Goal: Communication & Community: Answer question/provide support

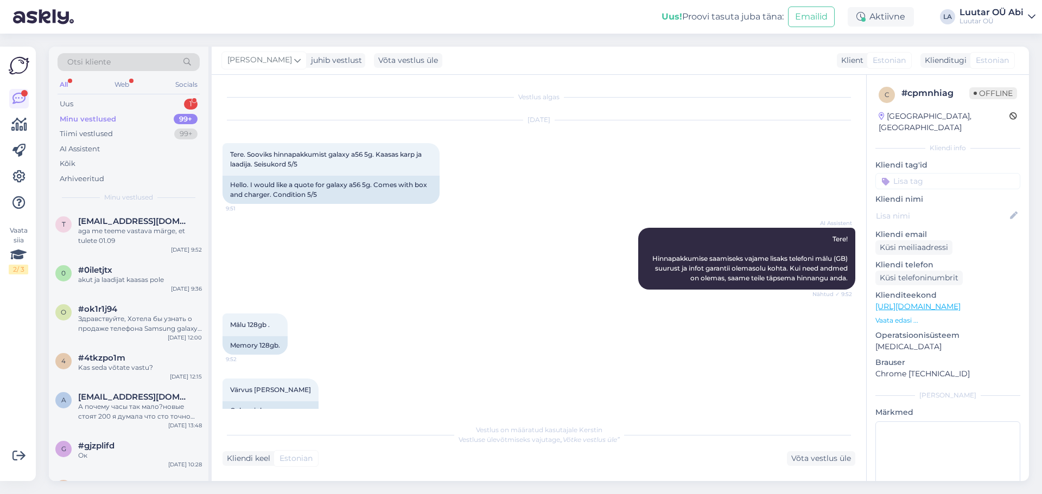
scroll to position [248, 0]
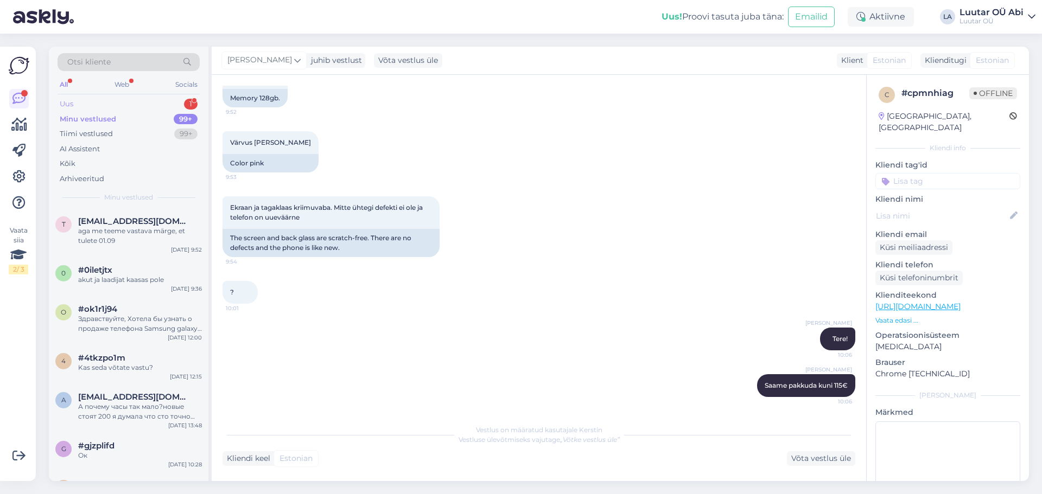
click at [134, 103] on div "Uus 1" at bounding box center [129, 104] width 142 height 15
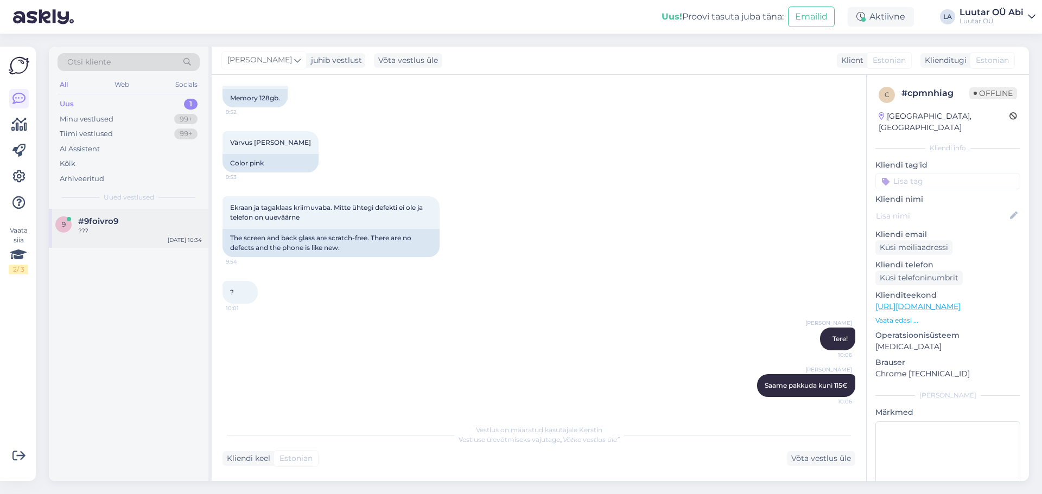
click at [176, 223] on div "#9foivro9" at bounding box center [140, 222] width 124 height 10
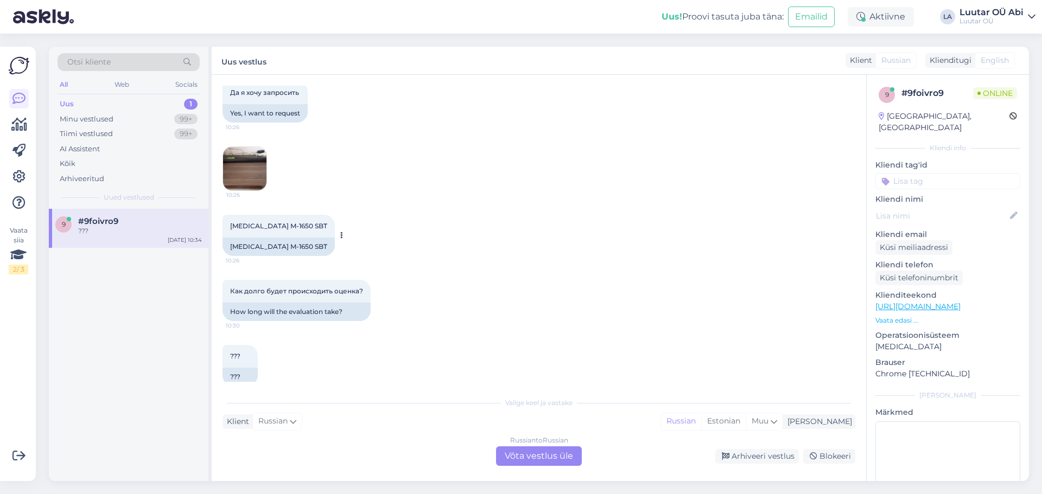
scroll to position [297, 0]
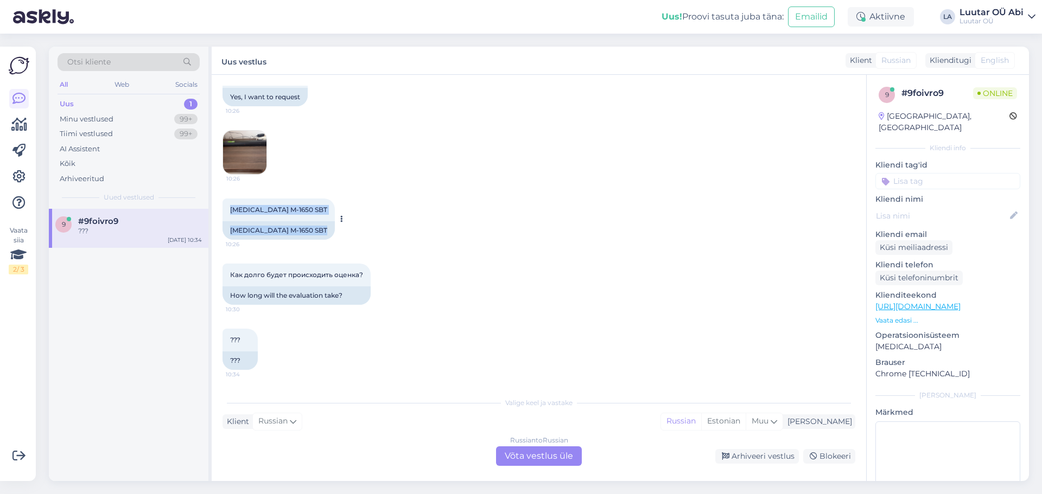
drag, startPoint x: 229, startPoint y: 207, endPoint x: 292, endPoint y: 210, distance: 63.0
click at [301, 214] on div "[MEDICAL_DATA] M-1650 SBT 10:26 [MEDICAL_DATA] M-1650 SBT" at bounding box center [279, 219] width 112 height 41
copy div "[MEDICAL_DATA] M-1650 SBT 10:26 [MEDICAL_DATA] M-1650 SBT"
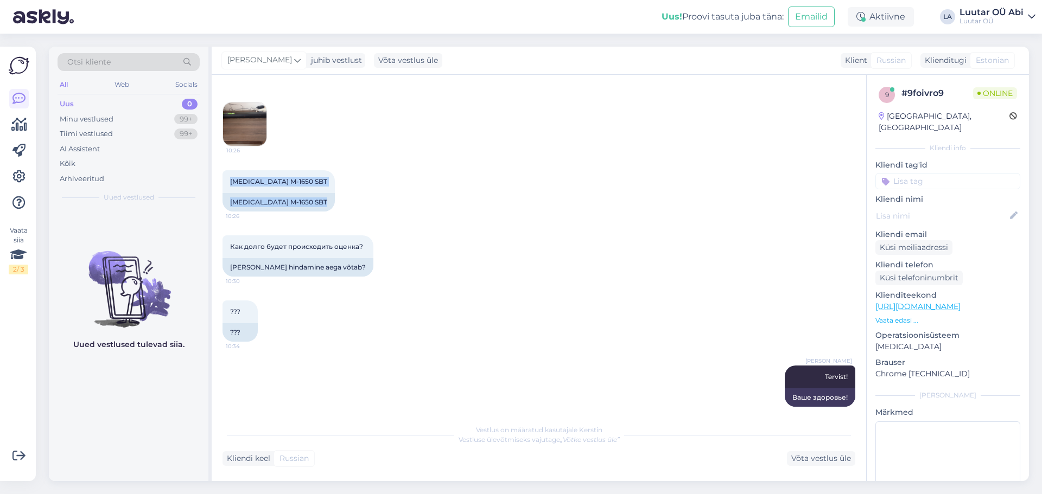
scroll to position [391, 0]
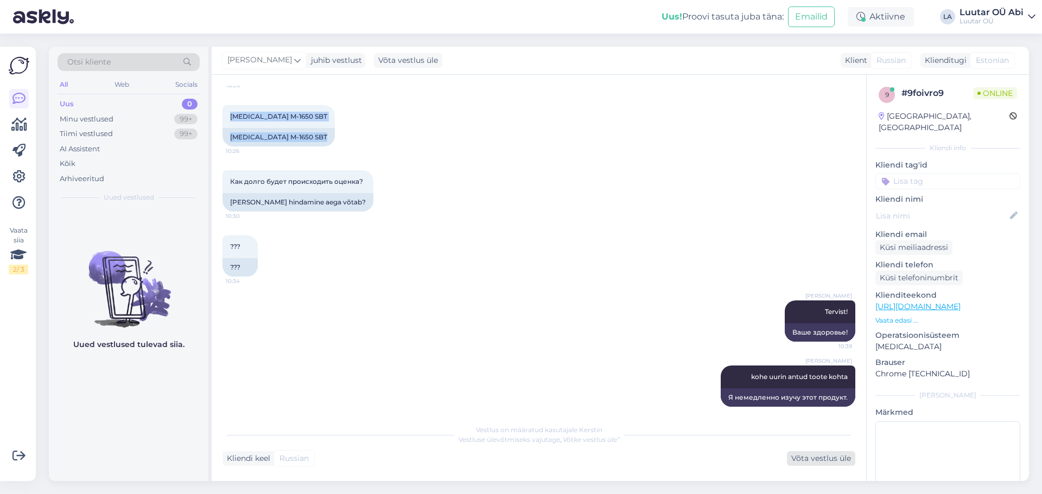
click at [822, 462] on div "Võta vestlus üle" at bounding box center [821, 459] width 68 height 15
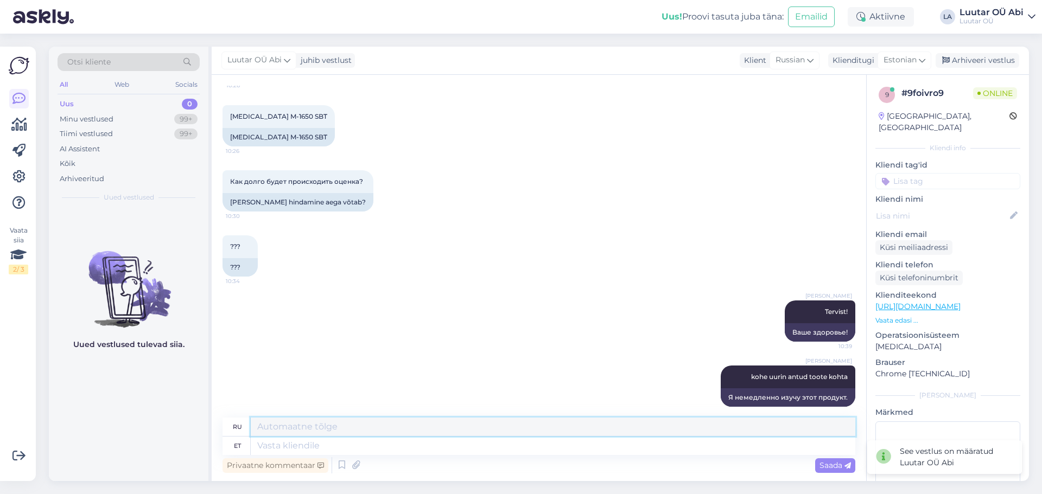
click at [348, 427] on textarea at bounding box center [553, 427] width 605 height 18
type textarea "д"
type textarea "к сожалению данный товар не принимаем"
click at [463, 325] on div "[PERSON_NAME]! 10:39 Ваше здоровье!" at bounding box center [539, 321] width 633 height 65
click at [427, 448] on textarea at bounding box center [553, 446] width 605 height 18
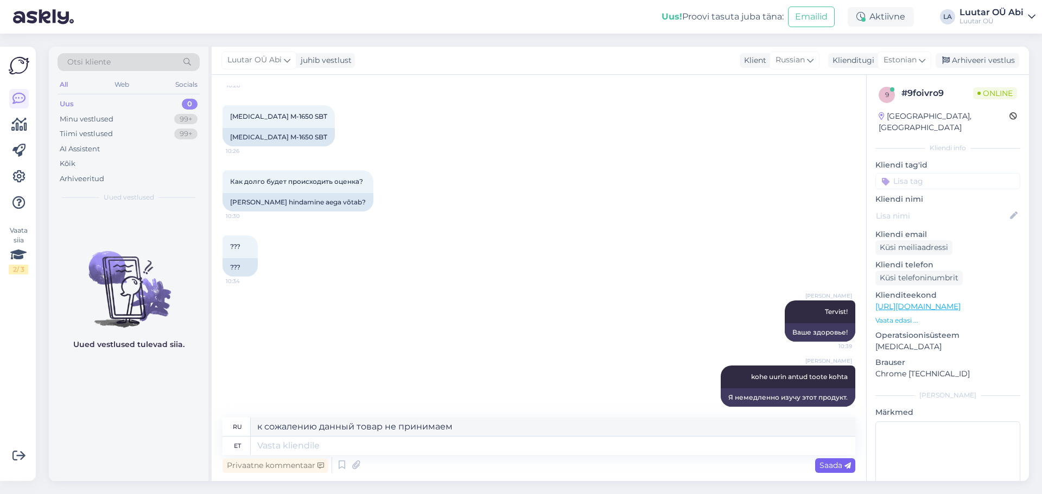
click at [840, 467] on span "Saada" at bounding box center [835, 466] width 31 height 10
click at [392, 454] on textarea at bounding box center [553, 446] width 605 height 18
type textarea "antud"
type textarea "данный"
type textarea "antud toodet v"
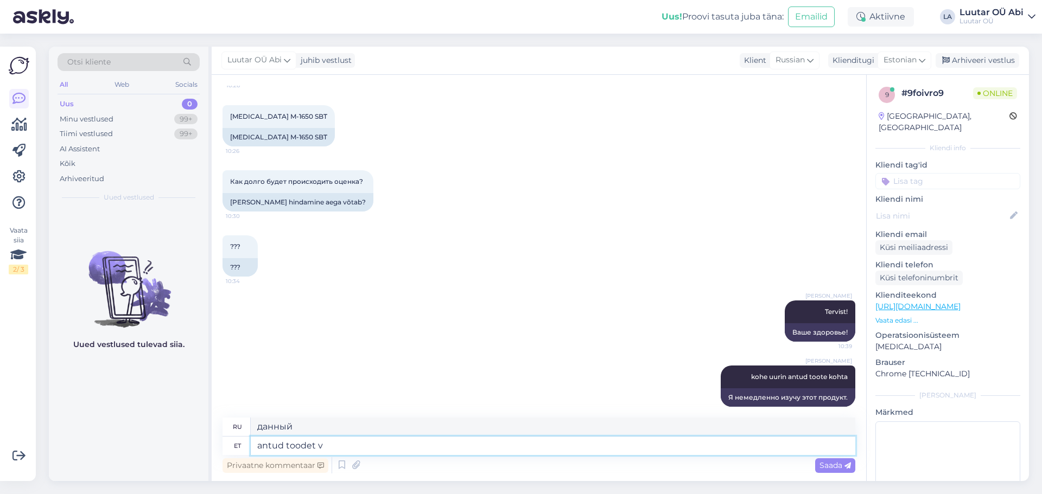
type textarea "данный продукт"
type textarea "antud toodet vastu e"
type textarea "данный продукт взамен"
type textarea "antud toodet vastu ei"
type textarea "Я не принимаю этот продукт."
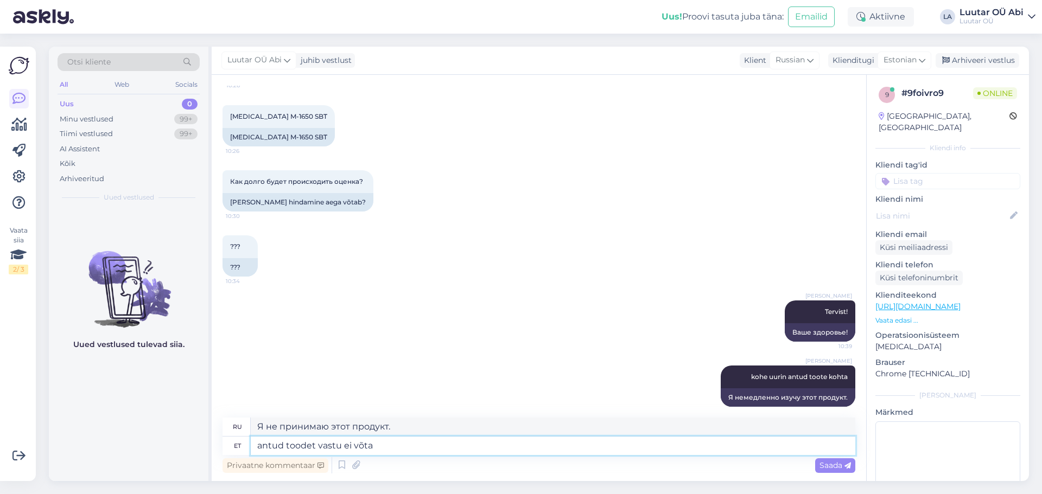
type textarea "antud toodet vastu ei võta"
type textarea "Этот продукт не принимается."
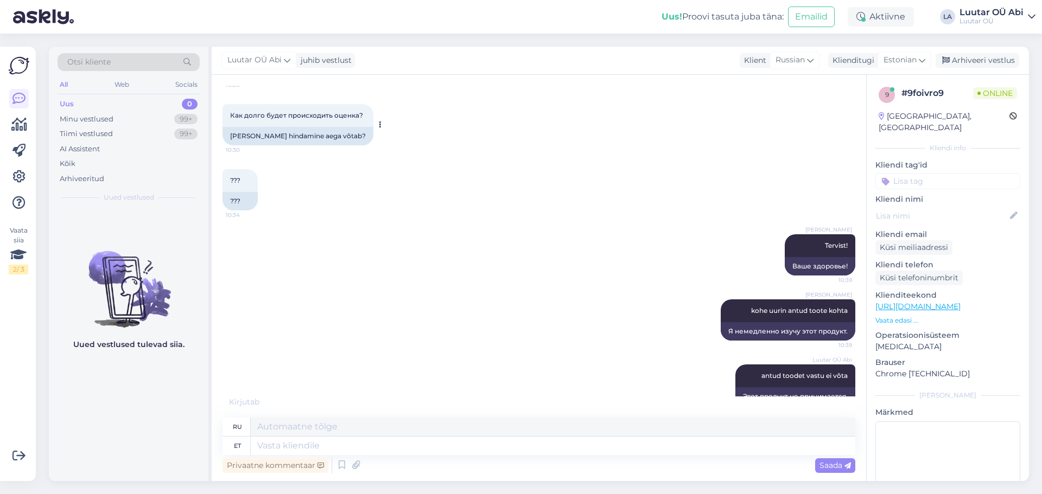
click at [284, 104] on div "Как долго будет происходить оценка? 10:30" at bounding box center [298, 115] width 151 height 23
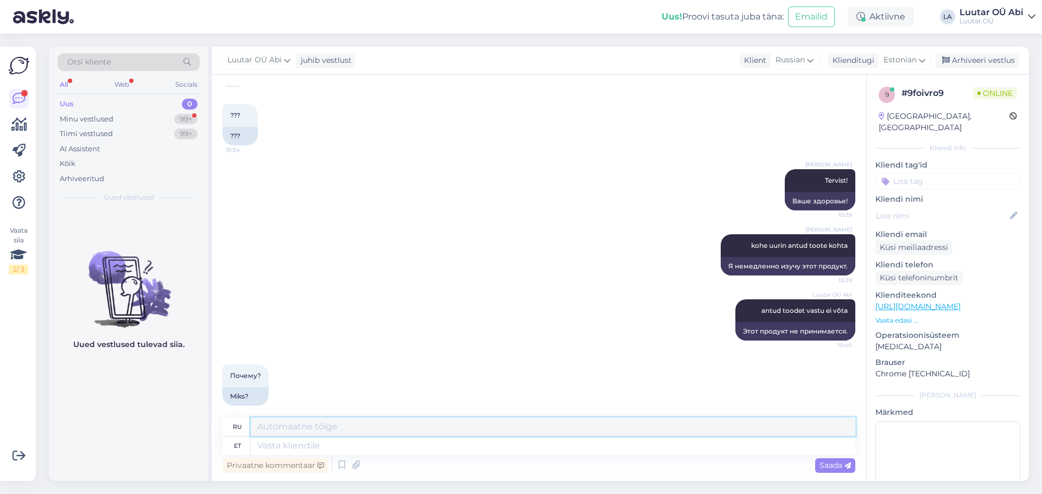
click at [423, 426] on textarea at bounding box center [553, 427] width 605 height 18
click at [409, 455] on div "Privaatne kommentaar Saada" at bounding box center [539, 465] width 633 height 21
click at [410, 441] on textarea at bounding box center [553, 446] width 605 height 18
type textarea "vana"
type textarea "старый"
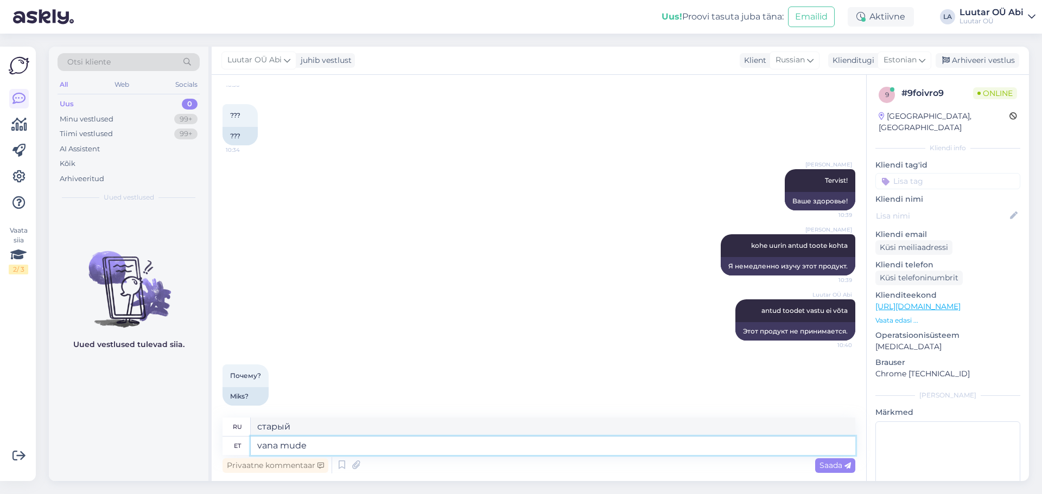
type textarea "[PERSON_NAME]"
type textarea "старая модель"
type textarea "[PERSON_NAME]"
click at [822, 462] on span "Saada" at bounding box center [835, 466] width 31 height 10
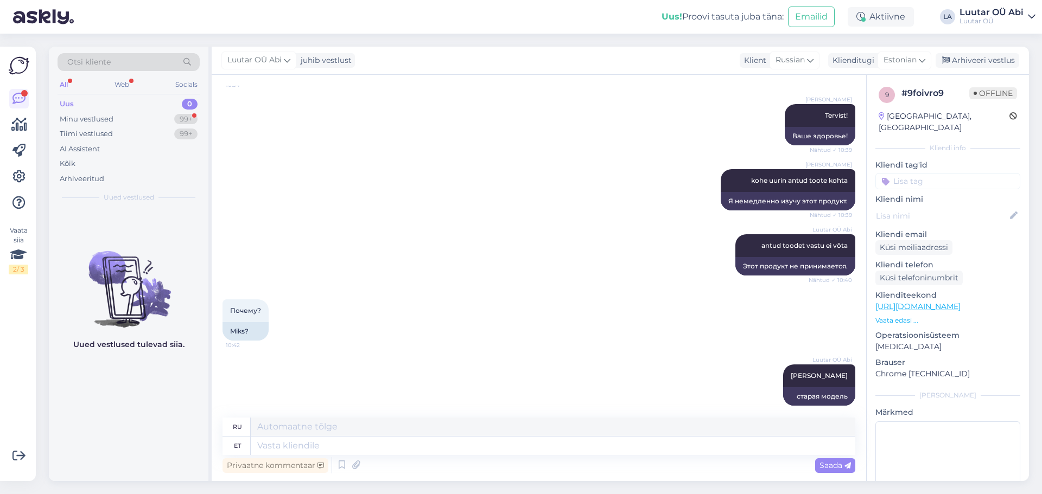
scroll to position [718, 0]
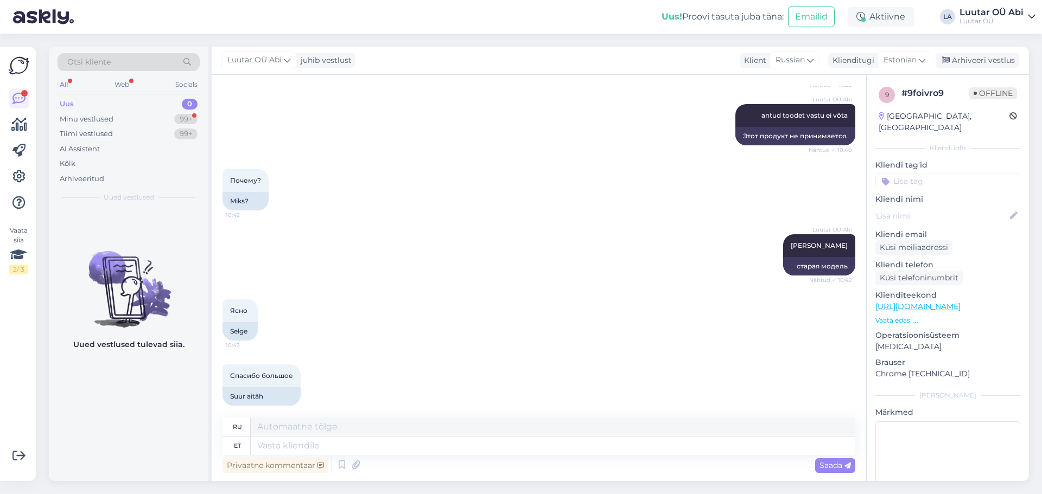
click at [122, 110] on div "Uus 0" at bounding box center [129, 104] width 142 height 15
click at [134, 119] on div "Minu vestlused 99+" at bounding box center [129, 119] width 142 height 15
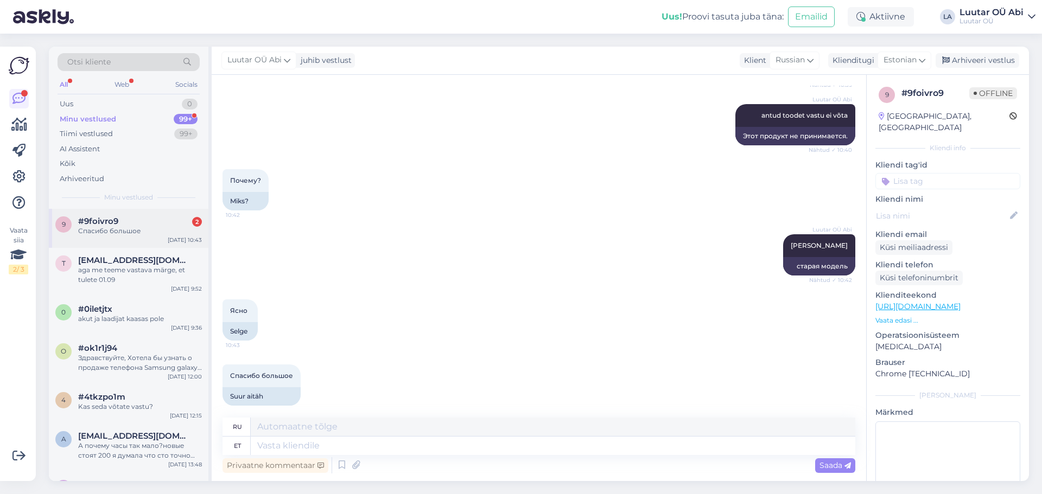
click at [153, 212] on div "9 #9foivro9 2 Спасибо большое [DATE] 10:43" at bounding box center [129, 228] width 160 height 39
click at [443, 223] on div "Luutar OÜ Abi [PERSON_NAME] Nähtud ✓ 10:42 старая модель" at bounding box center [539, 255] width 633 height 65
click at [348, 448] on textarea at bounding box center [553, 446] width 605 height 18
type textarea "Head"
type textarea "Хороший"
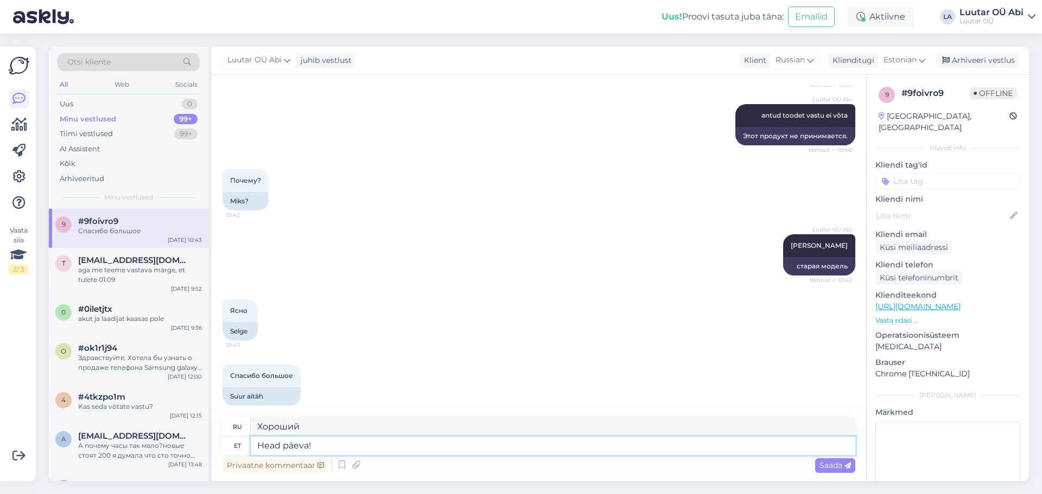
type textarea "Head päeva!"
type textarea "Добрый день!"
drag, startPoint x: 317, startPoint y: 446, endPoint x: 145, endPoint y: 446, distance: 171.5
click at [145, 446] on div "Otsi kliente All Web Socials Uus 0 Minu vestlused 99+ Tiimi vestlused 99+ AI As…" at bounding box center [539, 264] width 980 height 435
click at [414, 288] on div "Ясно 10:43 Selge" at bounding box center [539, 320] width 633 height 65
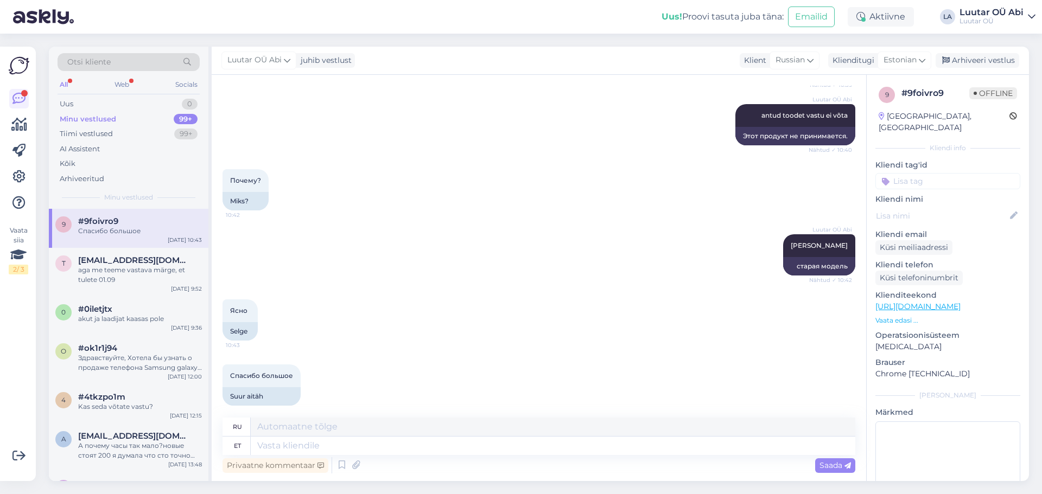
click at [135, 119] on div "Minu vestlused 99+" at bounding box center [129, 119] width 142 height 15
click at [130, 135] on div "Tiimi vestlused 99+" at bounding box center [129, 133] width 142 height 15
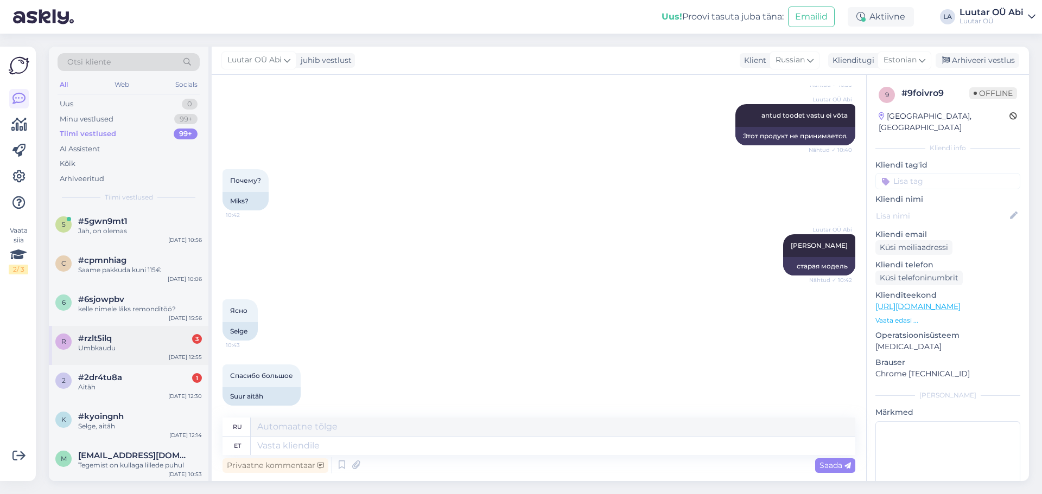
click at [142, 356] on div "r #rzlt5ilq 3 Umbkaudu [DATE] 12:55" at bounding box center [129, 345] width 160 height 39
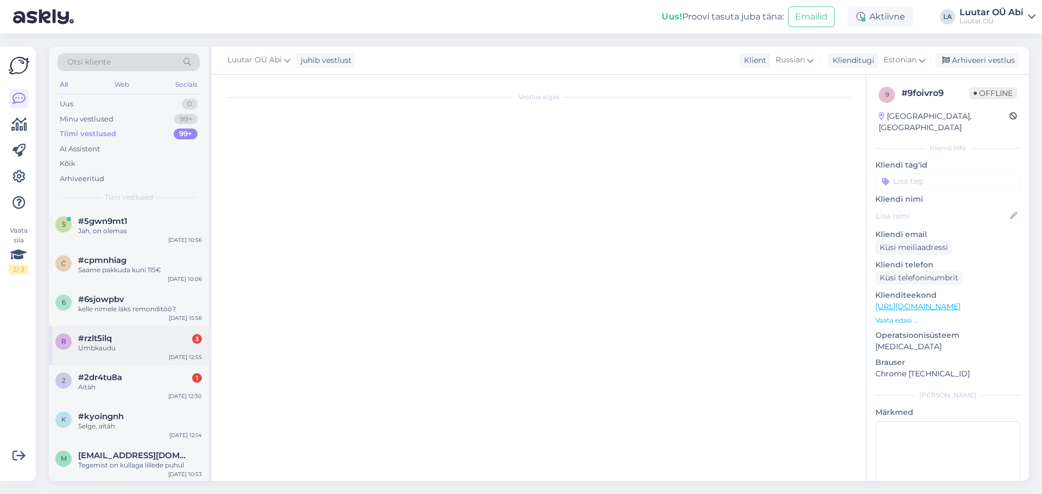
scroll to position [317, 0]
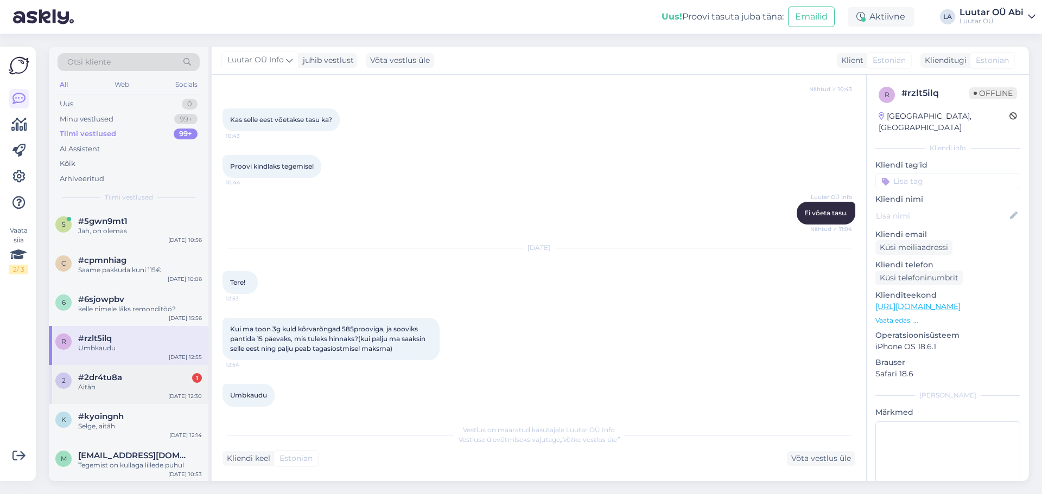
click at [126, 390] on div "Aitäh" at bounding box center [140, 388] width 124 height 10
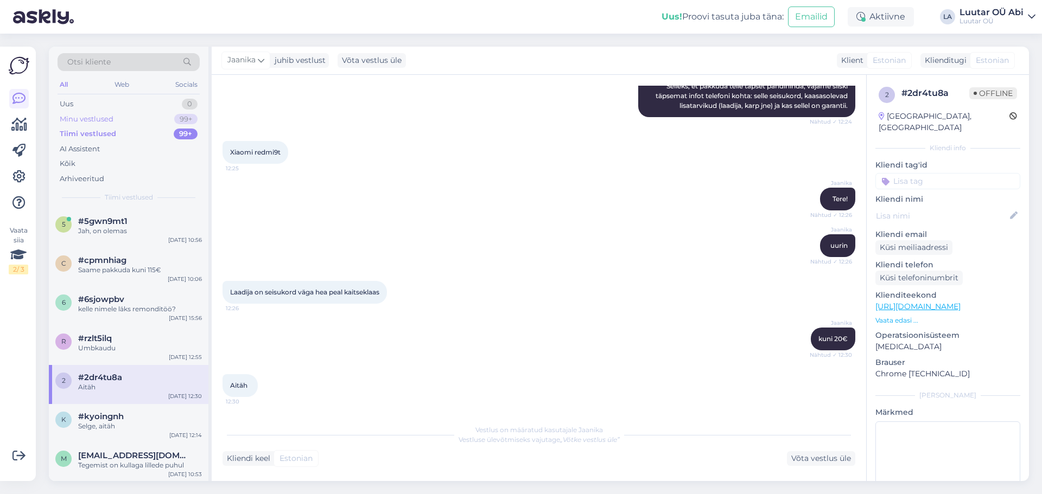
click at [139, 113] on div "Minu vestlused 99+" at bounding box center [129, 119] width 142 height 15
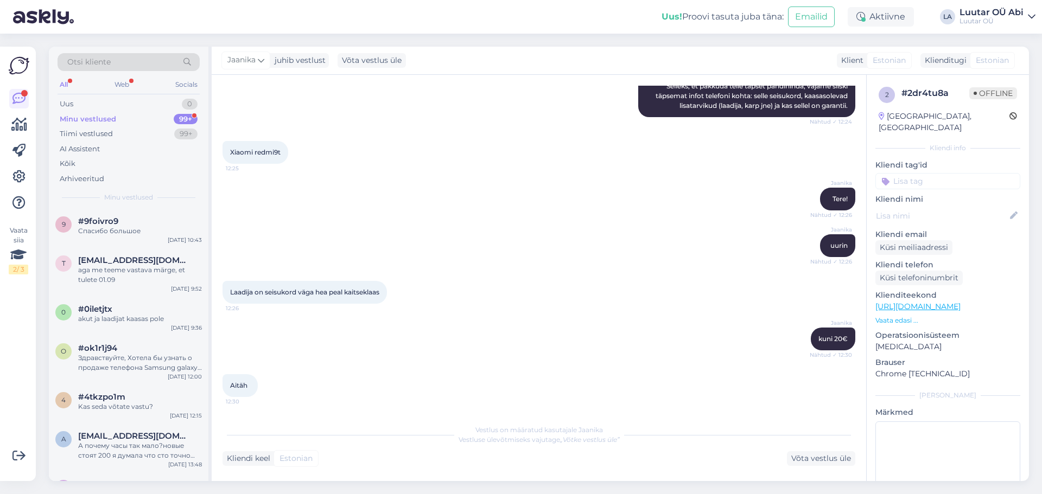
click at [130, 113] on div "Uus 0 Minu vestlused 99+ Tiimi vestlused 99+ AI Assistent Kõik Arhiveeritud" at bounding box center [129, 142] width 142 height 90
click at [130, 113] on div "Minu vestlused 99+" at bounding box center [129, 119] width 142 height 15
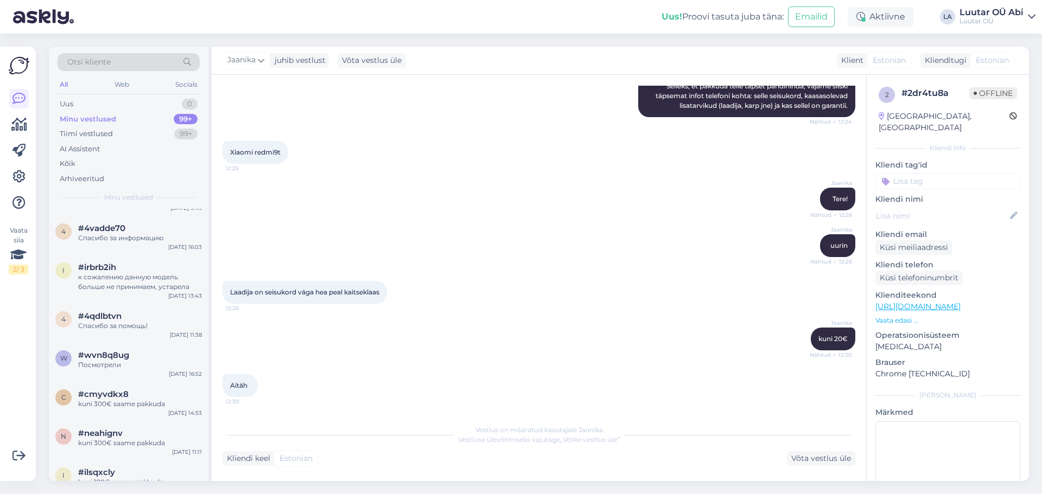
scroll to position [1411, 0]
